Goal: Transaction & Acquisition: Purchase product/service

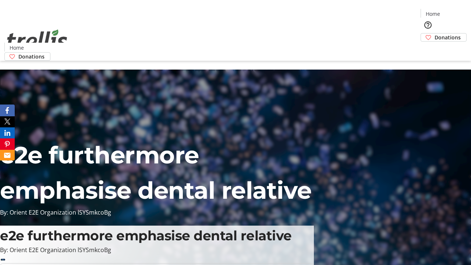
click at [435, 34] on span "Donations" at bounding box center [448, 38] width 26 height 8
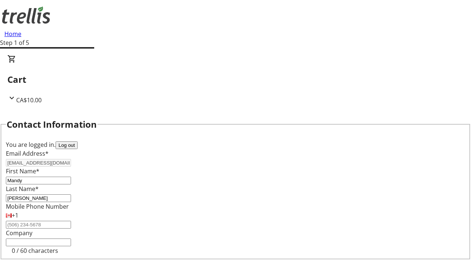
select select "CA"
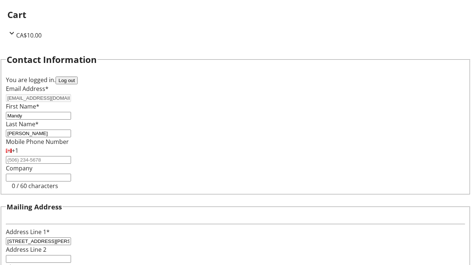
select select "BC"
type input "Kelowna"
type input "V1Y 0C2"
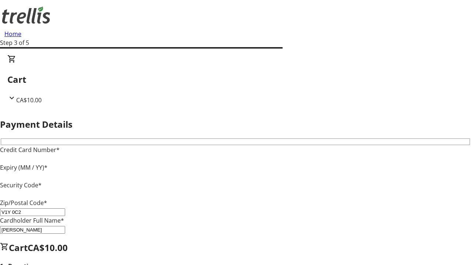
type input "V1Y 0C2"
